Goal: Task Accomplishment & Management: Complete application form

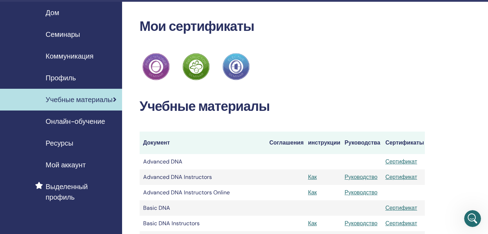
scroll to position [453, 0]
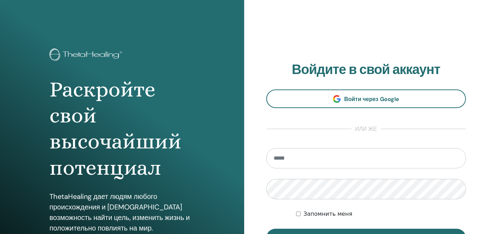
click at [296, 156] on input "email" at bounding box center [366, 158] width 200 height 20
type input "**********"
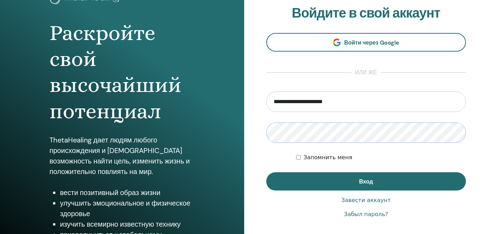
scroll to position [57, 0]
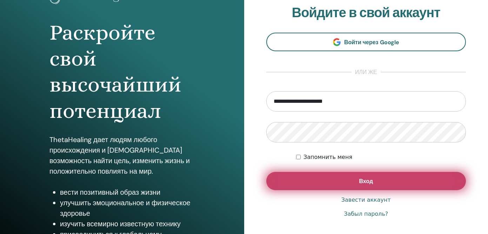
click at [300, 187] on button "Вход" at bounding box center [366, 181] width 200 height 18
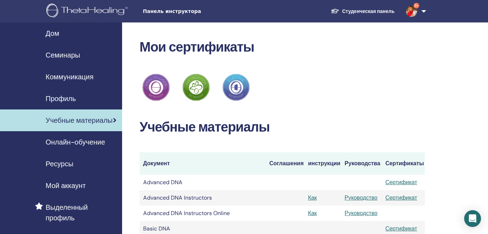
click at [171, 12] on span "Панель инструктора" at bounding box center [195, 11] width 105 height 7
click at [152, 7] on div "Панель инструктора Студенческая панель 9+ AL Anna Lebedeva Мое тета-обучение Мо…" at bounding box center [244, 11] width 446 height 22
click at [55, 35] on span "Дом" at bounding box center [53, 33] width 14 height 11
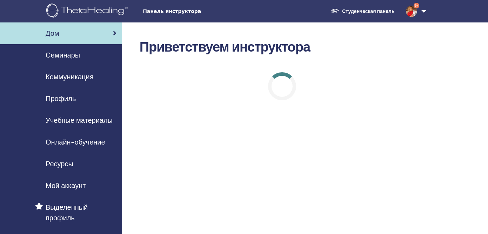
click at [79, 186] on span "Мой аккаунт" at bounding box center [66, 185] width 40 height 11
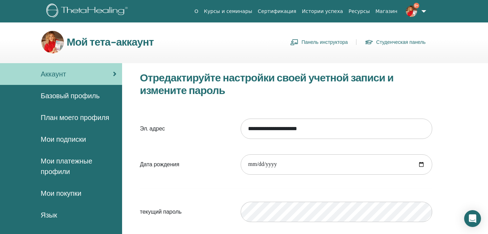
click at [88, 102] on link "Базовый профиль" at bounding box center [61, 96] width 122 height 22
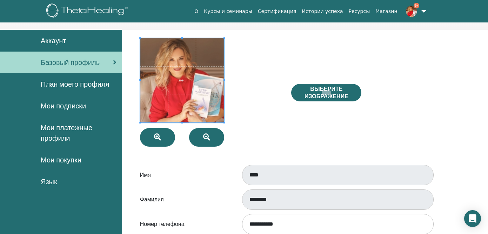
scroll to position [34, 0]
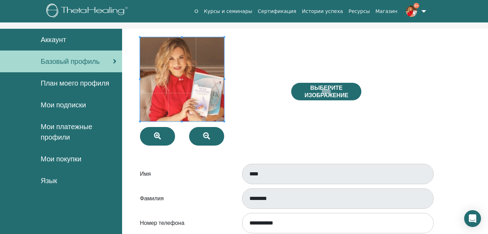
click at [73, 86] on span "План моего профиля" at bounding box center [75, 83] width 68 height 11
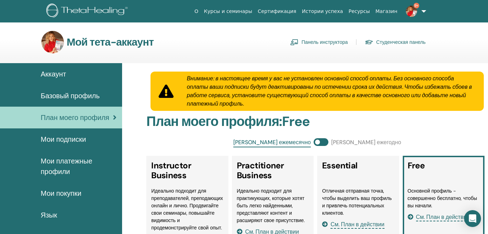
click at [326, 39] on link "Панель инструктора" at bounding box center [319, 41] width 58 height 11
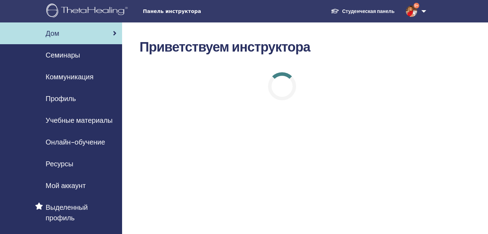
click at [67, 55] on span "Семинары" at bounding box center [63, 55] width 34 height 11
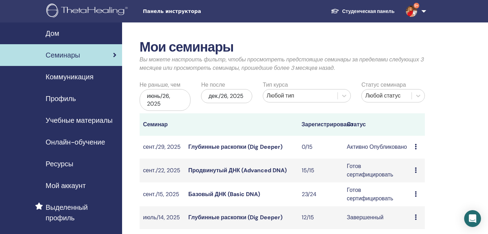
click at [67, 55] on span "Семинары" at bounding box center [63, 55] width 34 height 11
click at [416, 147] on icon at bounding box center [416, 147] width 2 height 6
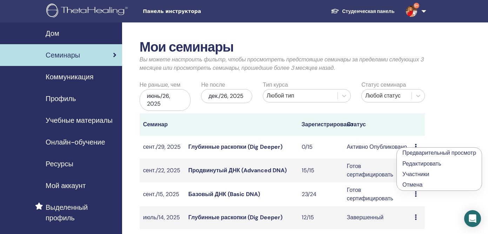
click at [417, 165] on link "Редактировать" at bounding box center [421, 163] width 39 height 7
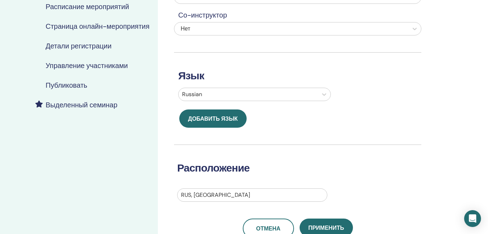
scroll to position [180, 0]
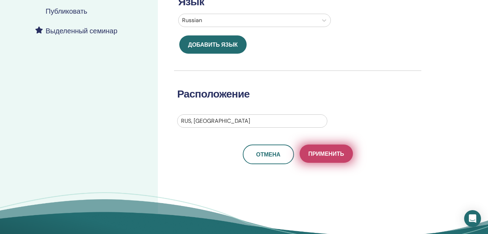
click at [328, 155] on span "Применить" at bounding box center [326, 153] width 36 height 7
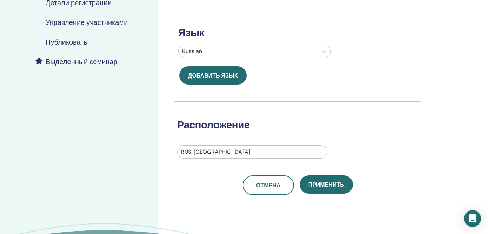
scroll to position [161, 0]
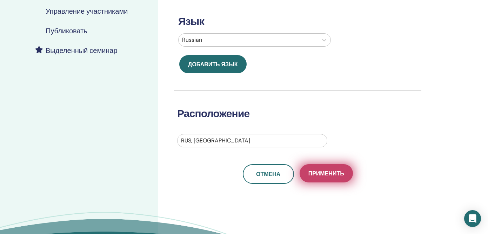
click at [326, 170] on span "Применить" at bounding box center [326, 173] width 36 height 7
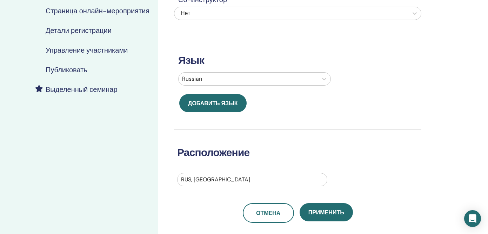
scroll to position [129, 0]
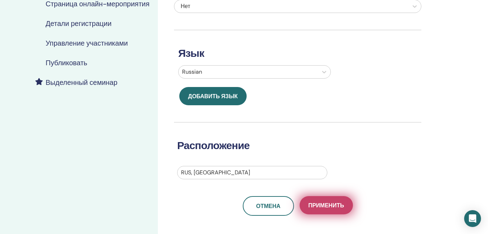
click at [317, 196] on button "Применить" at bounding box center [326, 205] width 53 height 18
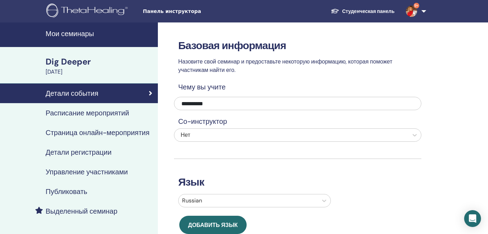
click at [105, 172] on h4 "Управление участниками" at bounding box center [87, 172] width 82 height 8
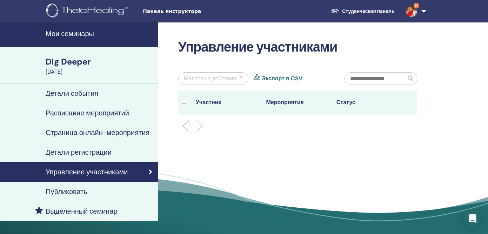
click at [99, 153] on h4 "Детали регистрации" at bounding box center [79, 152] width 66 height 8
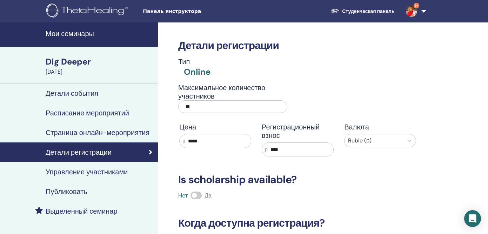
click at [209, 107] on input "**" at bounding box center [232, 106] width 109 height 13
type input "**"
click at [388, 188] on div "Детали регистрации Тип Online Максимальное количество участников ** Цена р ****…" at bounding box center [297, 161] width 247 height 279
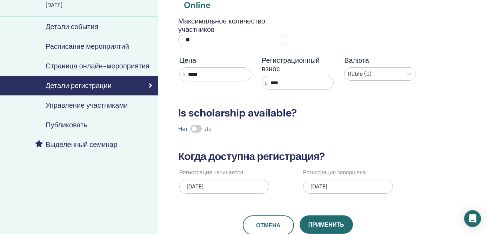
scroll to position [73, 0]
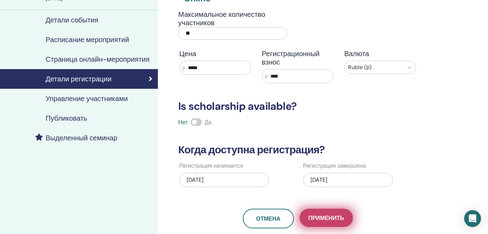
click at [333, 220] on span "Применить" at bounding box center [326, 217] width 36 height 7
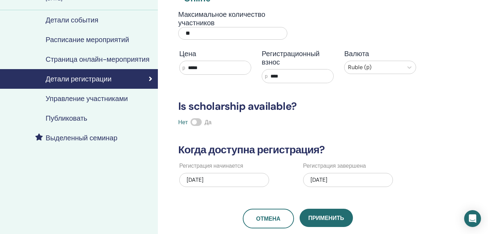
scroll to position [0, 0]
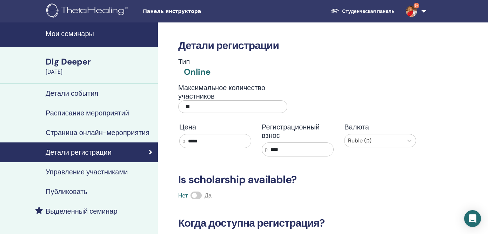
click at [85, 94] on h4 "Детали события" at bounding box center [72, 93] width 53 height 8
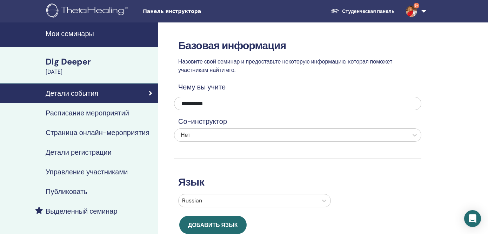
click at [86, 33] on h4 "Мои семинары" at bounding box center [100, 33] width 108 height 8
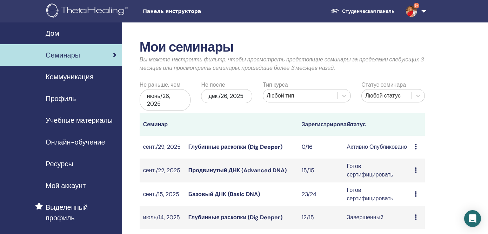
click at [417, 172] on div "Предварительный просмотр Редактировать Участники Отмена" at bounding box center [418, 170] width 7 height 8
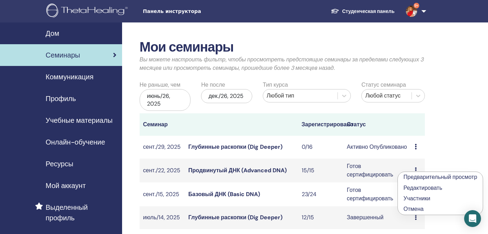
click at [415, 187] on link "Редактировать" at bounding box center [422, 187] width 39 height 7
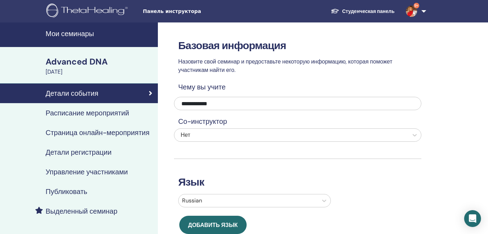
click at [76, 152] on h4 "Детали регистрации" at bounding box center [79, 152] width 66 height 8
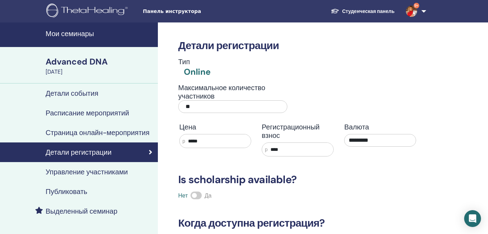
click at [283, 58] on div "Тип Online" at bounding box center [297, 68] width 247 height 20
click at [81, 32] on h4 "Мои семинары" at bounding box center [100, 33] width 108 height 8
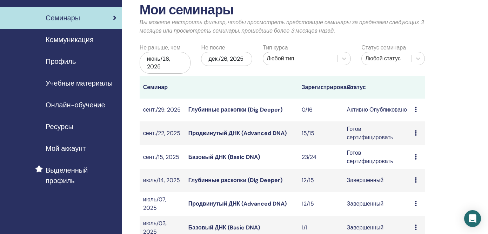
scroll to position [38, 0]
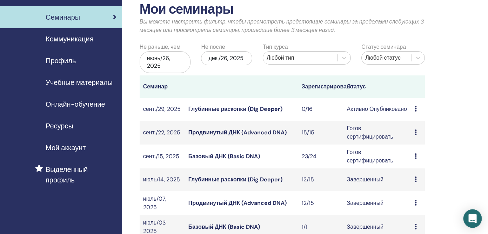
click at [470, 217] on icon "Open Intercom Messenger" at bounding box center [472, 218] width 8 height 9
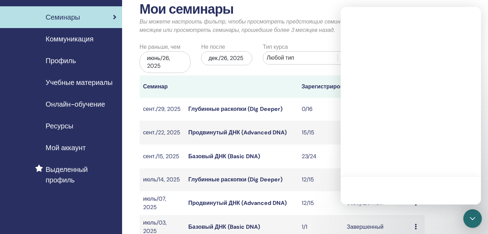
scroll to position [0, 0]
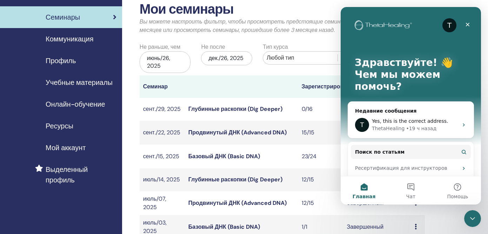
click at [221, 134] on link "Продвинутый ДНК (Advanced DNA)" at bounding box center [237, 132] width 98 height 7
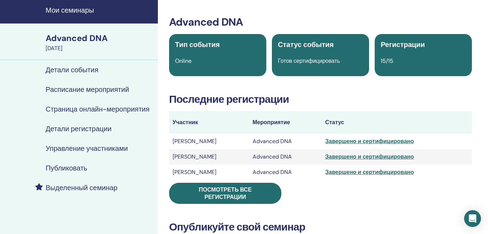
scroll to position [44, 0]
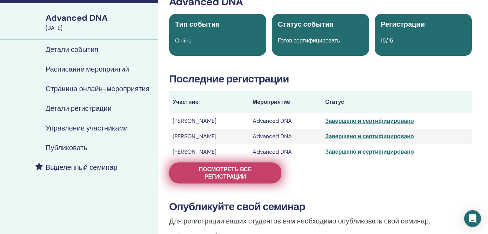
click at [260, 167] on span "Посмотреть все регистрации" at bounding box center [225, 173] width 95 height 15
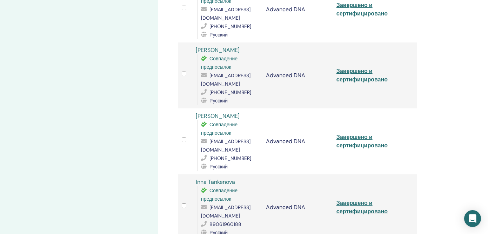
scroll to position [402, 0]
click at [354, 199] on link "Завершено и сертифицировано" at bounding box center [361, 207] width 51 height 16
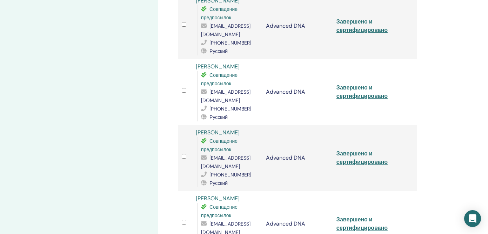
scroll to position [316, 0]
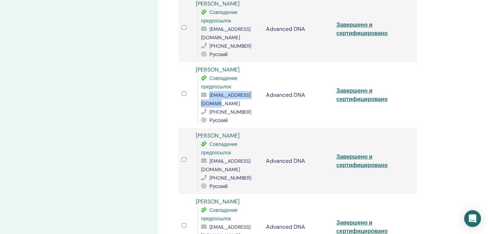
drag, startPoint x: 261, startPoint y: 86, endPoint x: 199, endPoint y: 87, distance: 62.5
click at [199, 87] on td "Irina Neaterova Совпадение предпосылок sakuradas108@gmail.com +79671015777 Русс…" at bounding box center [227, 95] width 70 height 66
copy span "sakuradas108@gmail.com"
drag, startPoint x: 236, startPoint y: 51, endPoint x: 192, endPoint y: 55, distance: 44.3
click at [192, 62] on tr "Irina Neaterova Совпадение предпосылок sakuradas108@gmail.com +79671015777 Русс…" at bounding box center [297, 95] width 239 height 66
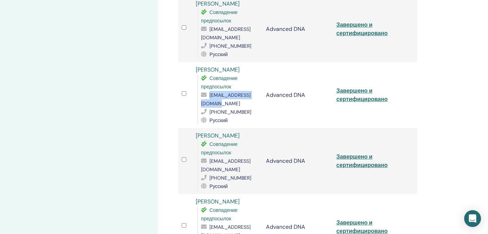
copy tr "Irina Neaterova"
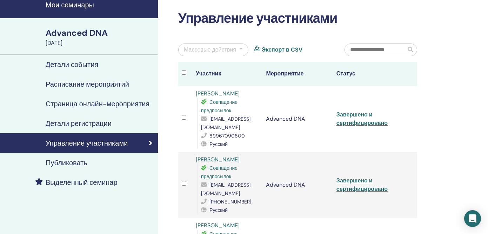
scroll to position [27, 0]
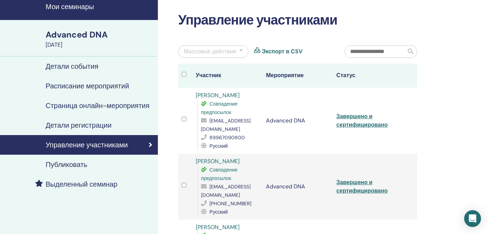
click at [91, 7] on h4 "Мои семинары" at bounding box center [100, 6] width 108 height 8
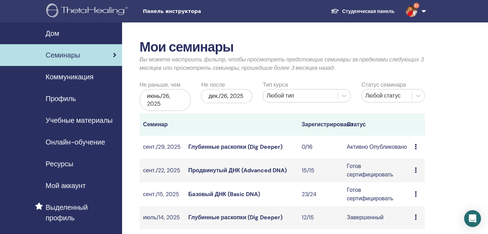
click at [253, 194] on link "Базовый ДНК (Basic DNA)" at bounding box center [224, 193] width 72 height 7
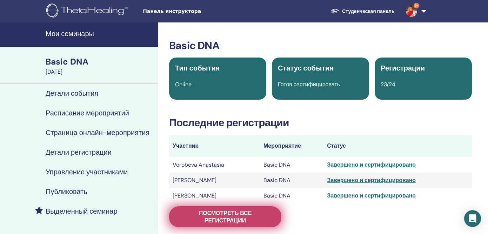
click at [268, 214] on span "Посмотреть все регистрации" at bounding box center [225, 216] width 95 height 15
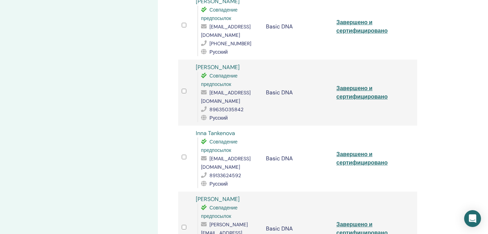
scroll to position [519, 0]
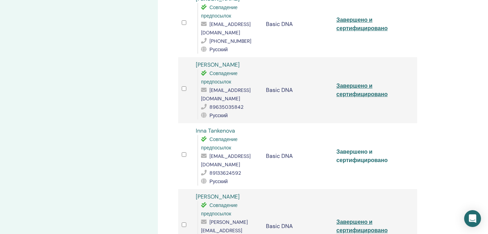
click at [351, 148] on link "Завершено и сертифицировано" at bounding box center [361, 156] width 51 height 16
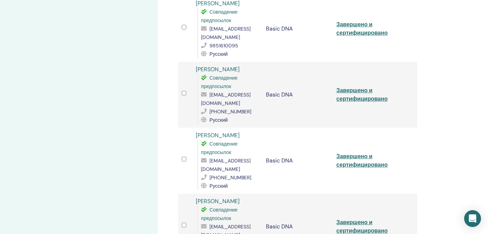
scroll to position [0, 0]
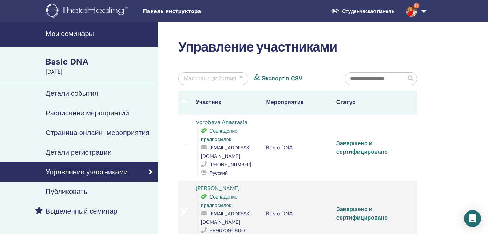
click at [94, 93] on h4 "Детали события" at bounding box center [72, 93] width 53 height 8
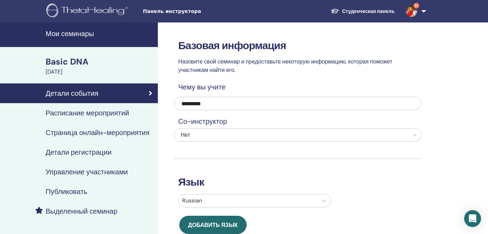
click at [80, 34] on h4 "Мои семинары" at bounding box center [100, 33] width 108 height 8
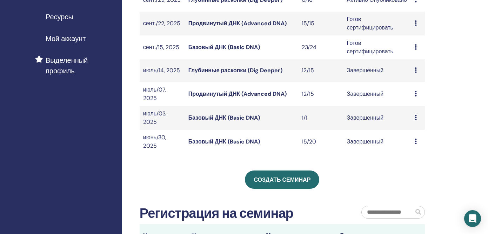
scroll to position [151, 0]
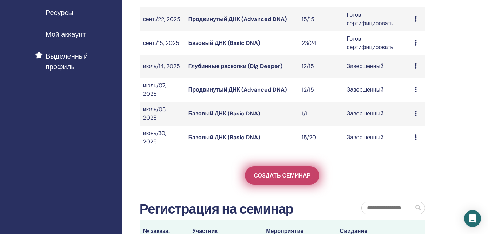
click at [266, 176] on span "Создать семинар" at bounding box center [282, 175] width 57 height 7
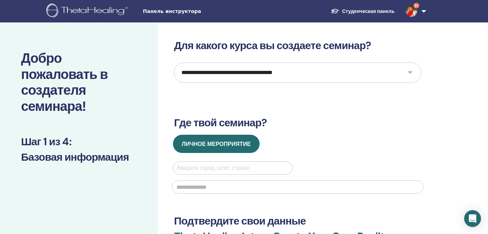
click at [411, 71] on select "**********" at bounding box center [297, 72] width 247 height 20
select select "*"
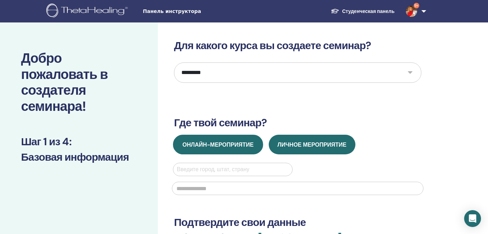
click at [250, 145] on span "Онлайн-мероприятие" at bounding box center [217, 144] width 71 height 7
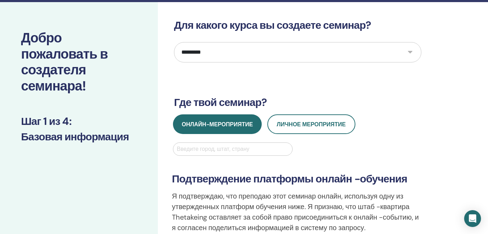
scroll to position [20, 0]
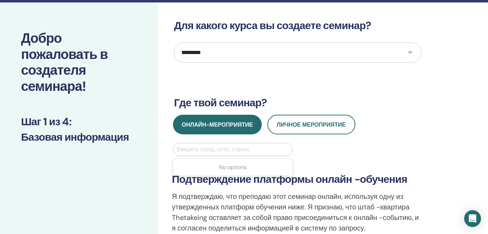
click at [244, 149] on div at bounding box center [233, 150] width 112 height 10
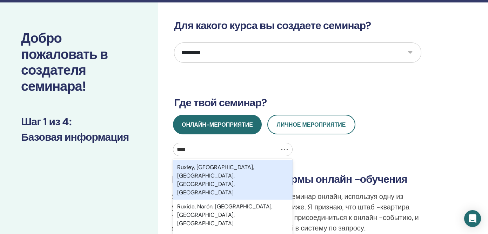
type input "*****"
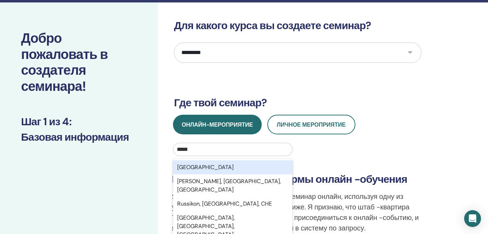
click at [235, 170] on div "[GEOGRAPHIC_DATA]" at bounding box center [233, 167] width 120 height 14
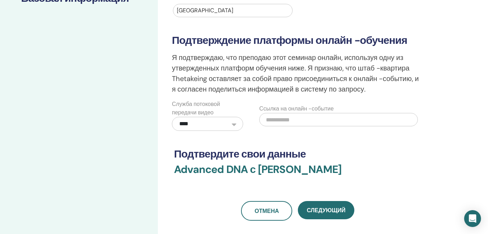
scroll to position [223, 0]
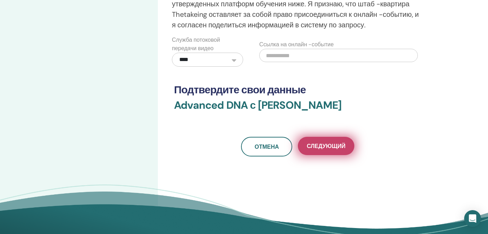
click at [330, 150] on button "Следующий" at bounding box center [326, 146] width 56 height 18
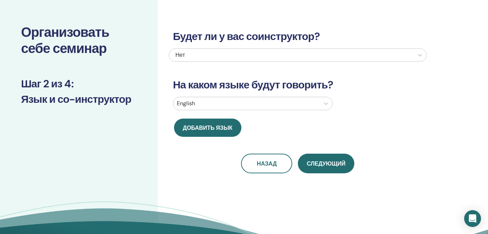
scroll to position [0, 0]
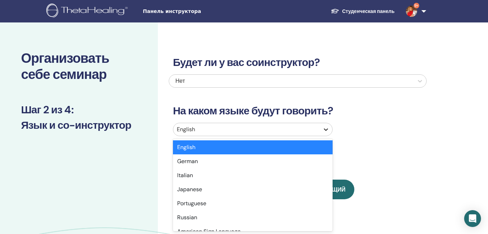
click at [328, 129] on icon at bounding box center [325, 129] width 7 height 7
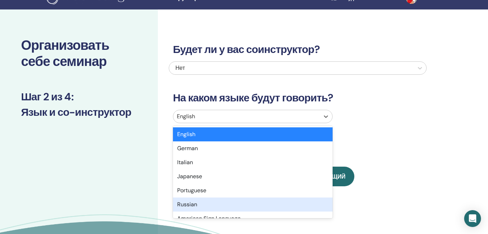
click at [292, 203] on div "Russian" at bounding box center [253, 204] width 160 height 14
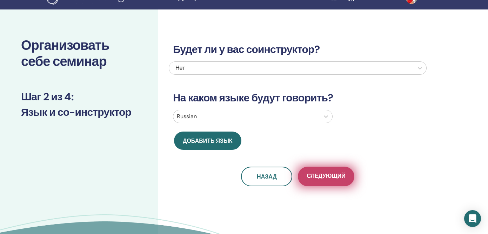
click at [327, 177] on span "Следующий" at bounding box center [326, 176] width 39 height 9
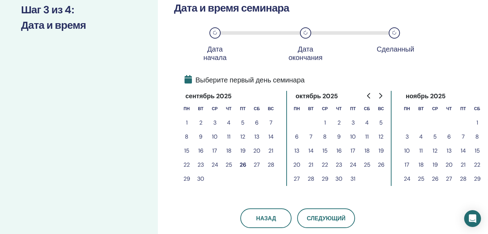
scroll to position [104, 0]
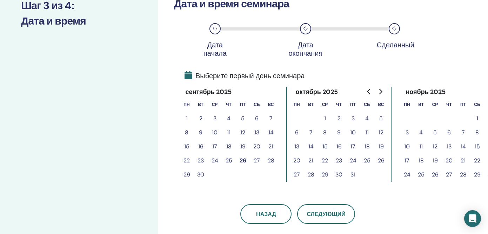
click at [244, 160] on button "26" at bounding box center [243, 161] width 14 height 14
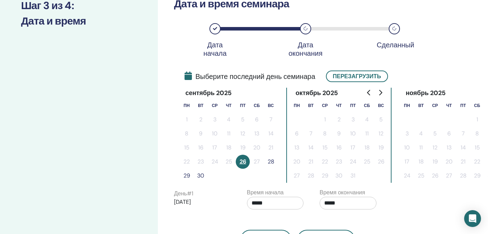
click at [273, 164] on button "28" at bounding box center [271, 162] width 14 height 14
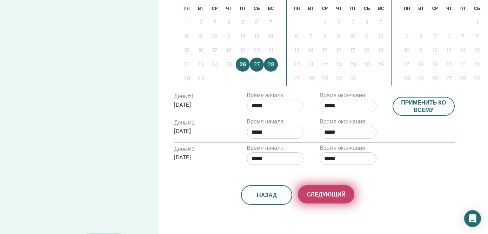
click at [320, 198] on span "Следующий" at bounding box center [326, 194] width 39 height 7
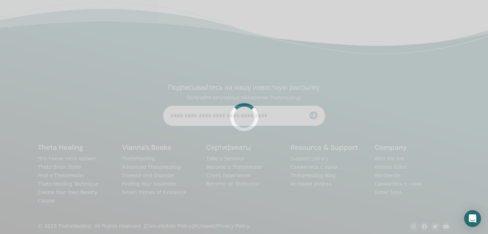
scroll to position [201, 0]
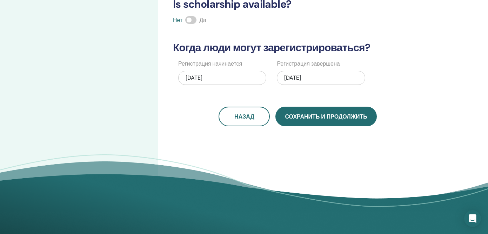
click at [318, 121] on button "Сохранить и продолжить" at bounding box center [325, 117] width 101 height 20
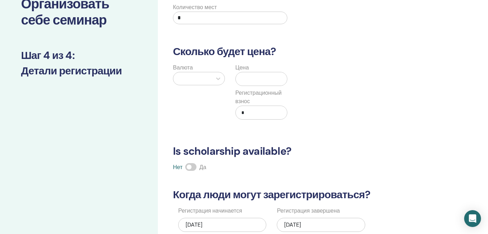
scroll to position [53, 0]
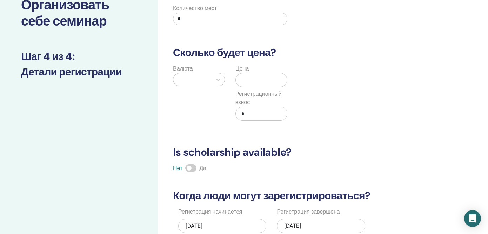
click at [201, 19] on input "*" at bounding box center [230, 19] width 114 height 13
click at [195, 82] on div at bounding box center [193, 80] width 32 height 10
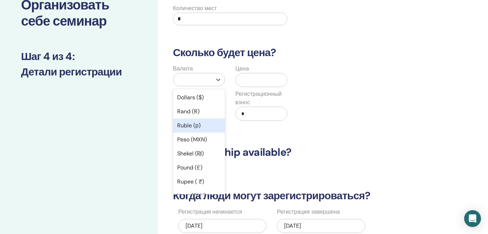
click at [194, 120] on div "Ruble (р)" at bounding box center [199, 126] width 52 height 14
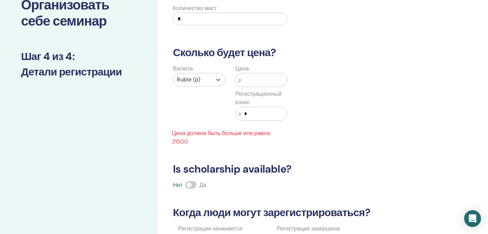
click at [242, 80] on input "text" at bounding box center [264, 79] width 46 height 13
type input "*"
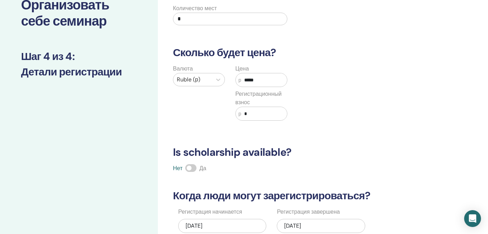
type input "*****"
click at [255, 112] on input "*" at bounding box center [264, 113] width 46 height 13
type input "****"
click at [418, 72] on div "Валюта Ruble (р) Цена р ***** Регистрационный взнос р ****" at bounding box center [292, 97] width 258 height 65
click at [348, 141] on div "Сколько человек может присутствовать? Количество мест * Сколько будет цена? Вал…" at bounding box center [298, 130] width 258 height 288
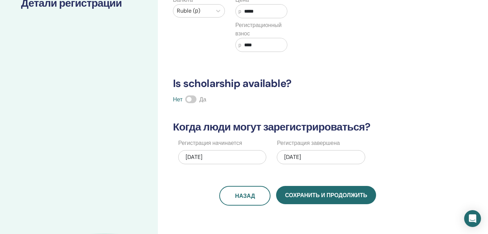
scroll to position [130, 0]
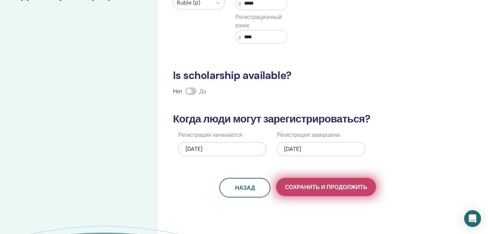
click at [336, 187] on span "Сохранить и продолжить" at bounding box center [326, 186] width 82 height 7
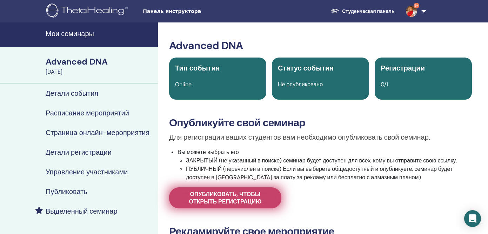
click at [262, 200] on span "Опубликовать, чтобы открыть регистрацию" at bounding box center [225, 197] width 95 height 15
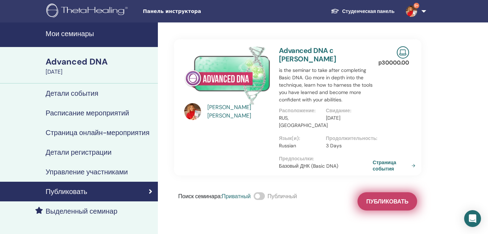
click at [388, 199] on span "Публиковать" at bounding box center [387, 201] width 42 height 7
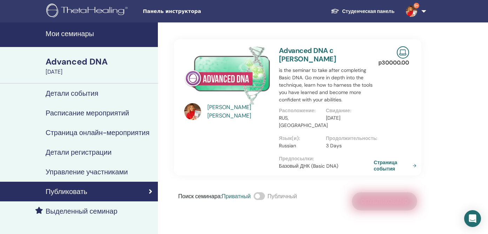
click at [390, 163] on link "Страница события" at bounding box center [397, 165] width 46 height 13
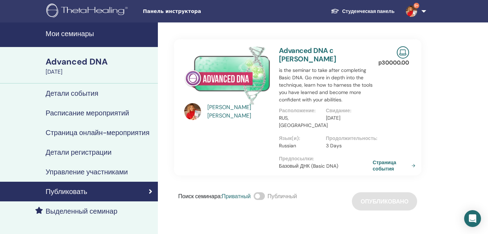
click at [83, 31] on h4 "Мои семинары" at bounding box center [100, 33] width 108 height 8
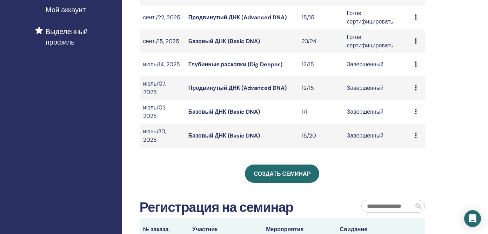
scroll to position [176, 0]
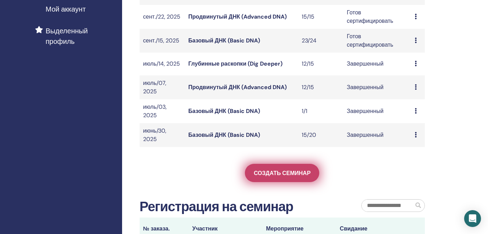
click at [280, 180] on link "Создать семинар" at bounding box center [282, 173] width 74 height 18
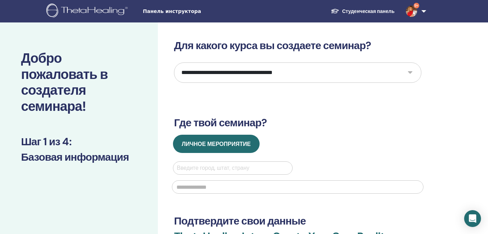
click at [410, 72] on select "**********" at bounding box center [297, 72] width 247 height 20
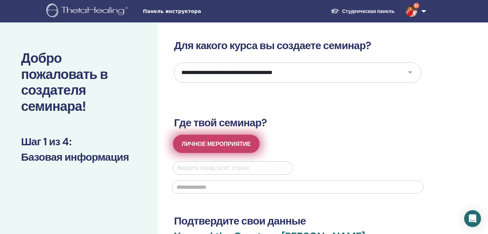
click at [245, 142] on span "Личное мероприятие" at bounding box center [216, 143] width 69 height 7
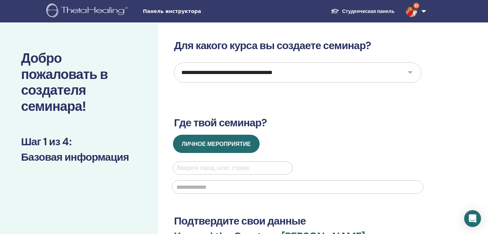
click at [342, 123] on h3 "Где твой семинар?" at bounding box center [297, 122] width 247 height 13
click at [410, 72] on select "**********" at bounding box center [297, 72] width 247 height 20
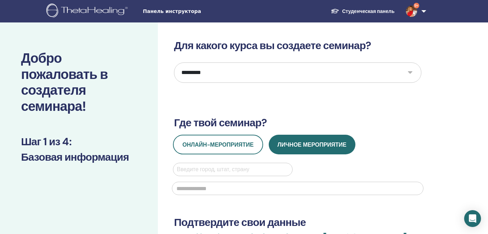
click at [410, 72] on select "**********" at bounding box center [297, 72] width 247 height 20
select select "****"
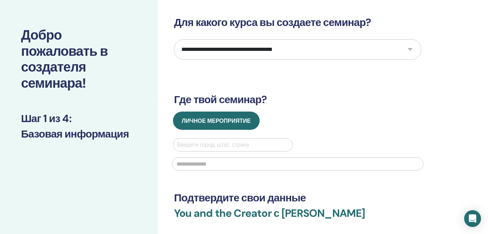
scroll to position [22, 0]
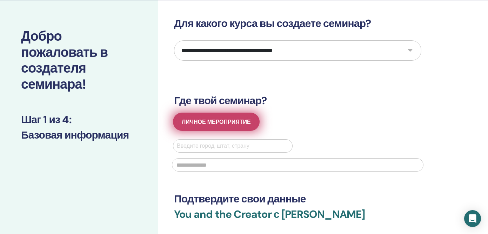
click at [224, 127] on button "Личное мероприятие" at bounding box center [216, 122] width 87 height 18
click at [223, 121] on span "Личное мероприятие" at bounding box center [216, 121] width 69 height 7
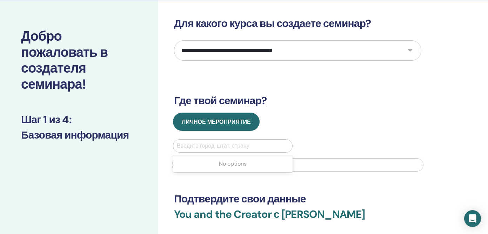
click at [209, 147] on div at bounding box center [233, 146] width 112 height 10
click at [207, 145] on div at bounding box center [233, 146] width 112 height 10
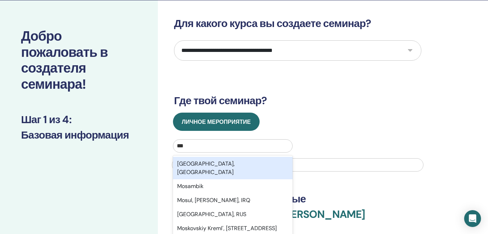
type input "****"
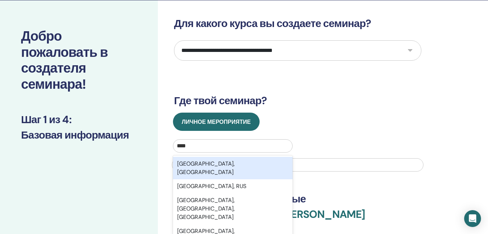
click at [206, 167] on div "Moscow, RUS" at bounding box center [233, 168] width 120 height 22
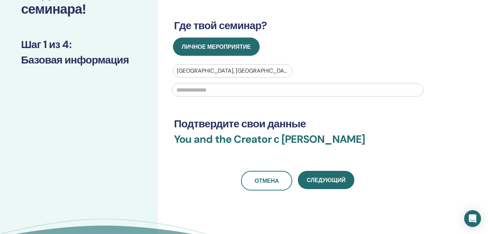
scroll to position [105, 0]
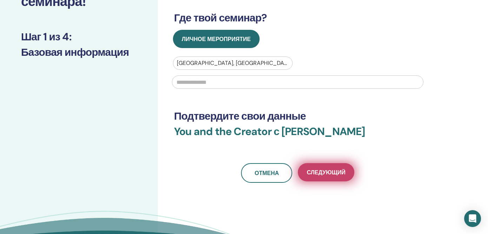
click at [330, 169] on span "Следующий" at bounding box center [326, 172] width 39 height 7
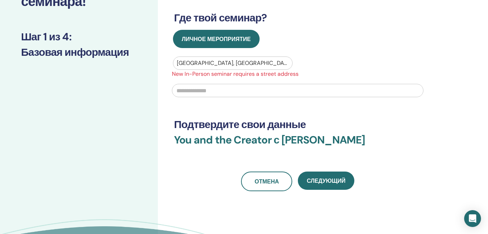
click at [210, 92] on input "text" at bounding box center [298, 90] width 252 height 13
type input "******"
click at [254, 118] on h3 "Подтвердите свои данные" at bounding box center [297, 124] width 247 height 13
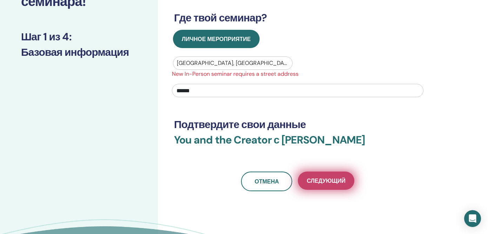
click at [324, 182] on span "Следующий" at bounding box center [326, 180] width 39 height 7
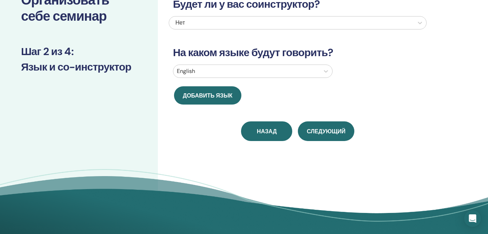
scroll to position [42, 0]
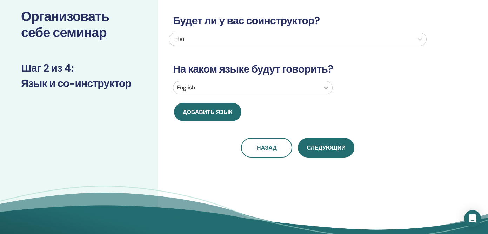
click at [328, 84] on icon at bounding box center [325, 87] width 7 height 7
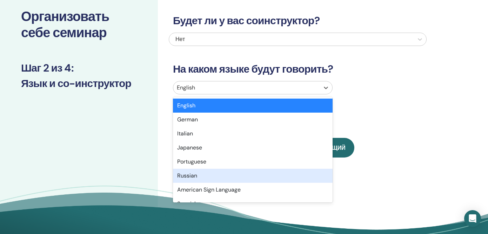
click at [288, 176] on div "Russian" at bounding box center [253, 176] width 160 height 14
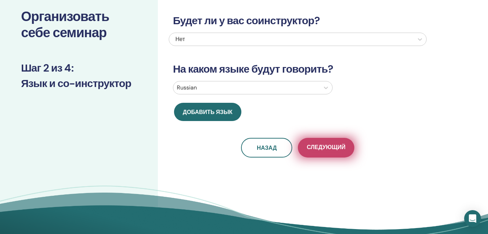
click at [331, 147] on span "Следующий" at bounding box center [326, 147] width 39 height 9
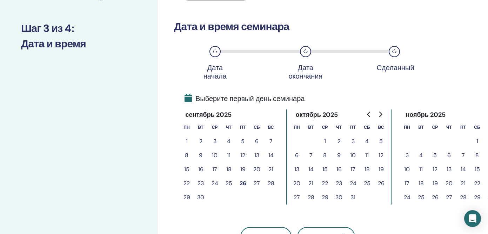
scroll to position [83, 0]
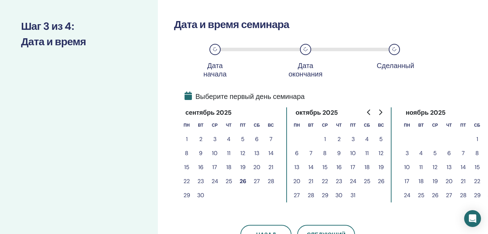
click at [407, 167] on button "10" at bounding box center [407, 167] width 14 height 14
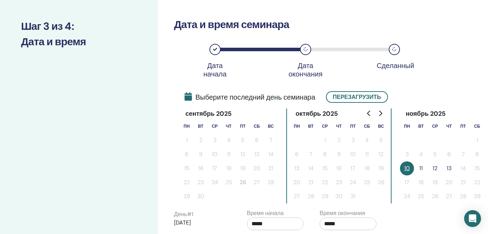
click at [421, 168] on button "11" at bounding box center [421, 168] width 14 height 14
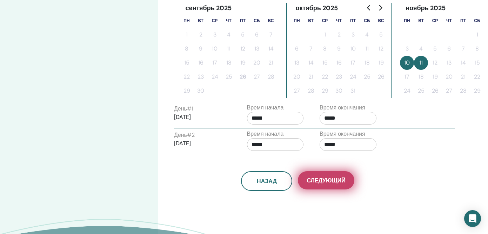
click at [335, 181] on span "Следующий" at bounding box center [326, 180] width 39 height 7
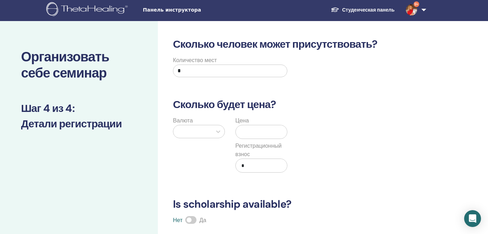
scroll to position [0, 0]
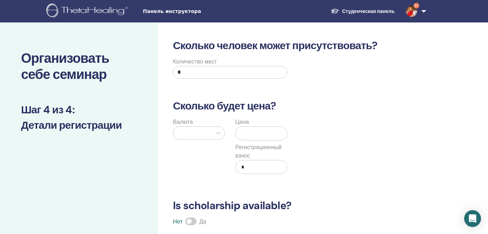
click at [192, 73] on input "*" at bounding box center [230, 72] width 114 height 13
type input "**"
click at [216, 131] on icon at bounding box center [218, 132] width 7 height 7
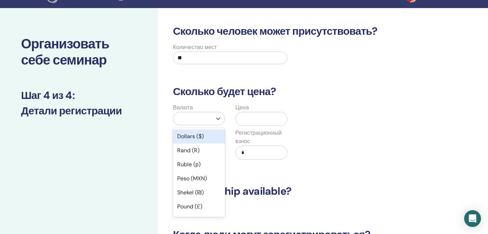
scroll to position [16, 0]
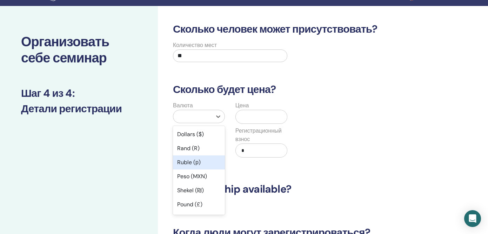
drag, startPoint x: 207, startPoint y: 146, endPoint x: 205, endPoint y: 161, distance: 15.6
click at [205, 161] on div "Dollars ($) Rand (R) Ruble (р) Peso (MXN) Shekel (₪) Pound (£) Rupee ( ₹) Yuan …" at bounding box center [199, 170] width 52 height 89
click at [205, 161] on div "Ruble (р)" at bounding box center [199, 162] width 52 height 14
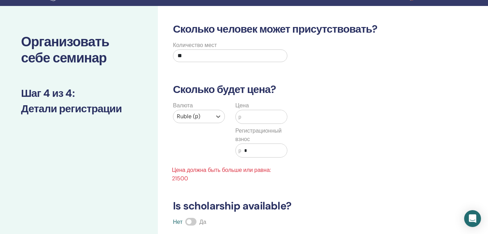
click at [250, 115] on input "text" at bounding box center [264, 116] width 46 height 13
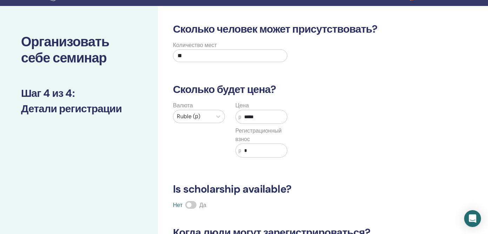
type input "*****"
click at [246, 150] on input "*" at bounding box center [264, 150] width 46 height 13
drag, startPoint x: 248, startPoint y: 149, endPoint x: 242, endPoint y: 149, distance: 5.3
click at [242, 149] on input "*" at bounding box center [264, 150] width 46 height 13
type input "****"
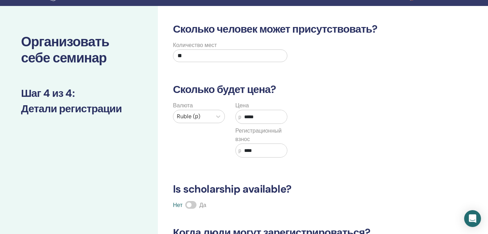
click at [374, 139] on div "Валюта Ruble (р) Цена р ***** Регистрационный взнос р ****" at bounding box center [292, 133] width 258 height 65
click at [350, 133] on div "Валюта Ruble (р) Цена р ***** Регистрационный взнос р ****" at bounding box center [292, 133] width 258 height 65
click at [247, 152] on input "****" at bounding box center [264, 150] width 46 height 13
click at [372, 138] on div "Валюта Ruble (р) Цена р ***** Регистрационный взнос р ****" at bounding box center [292, 133] width 258 height 65
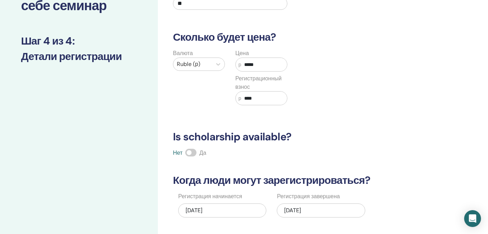
scroll to position [199, 0]
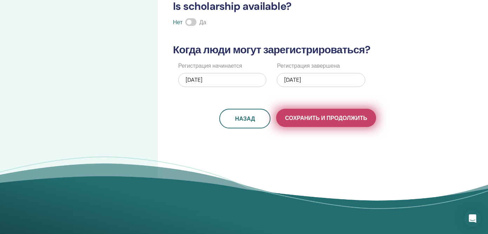
click at [330, 117] on span "Сохранить и продолжить" at bounding box center [326, 117] width 82 height 7
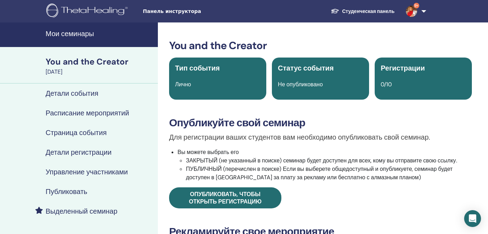
click at [88, 35] on h4 "Мои семинары" at bounding box center [100, 33] width 108 height 8
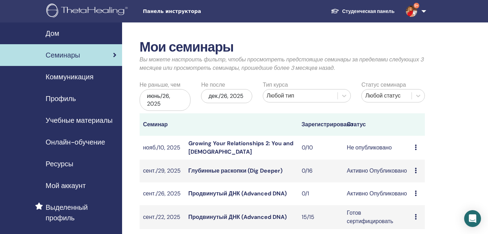
click at [236, 171] on link "Глубинные раскопки (Dig Deeper)" at bounding box center [235, 170] width 94 height 7
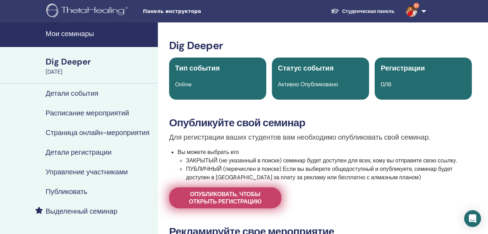
click at [231, 194] on span "Опубликовать, чтобы открыть регистрацию" at bounding box center [225, 197] width 95 height 15
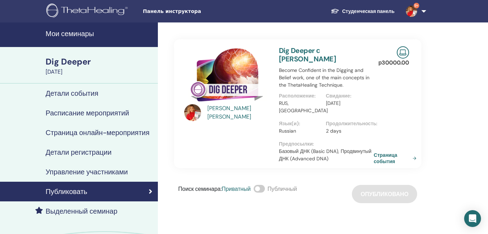
click at [381, 152] on link "Страница события" at bounding box center [397, 158] width 46 height 13
